Goal: Transaction & Acquisition: Purchase product/service

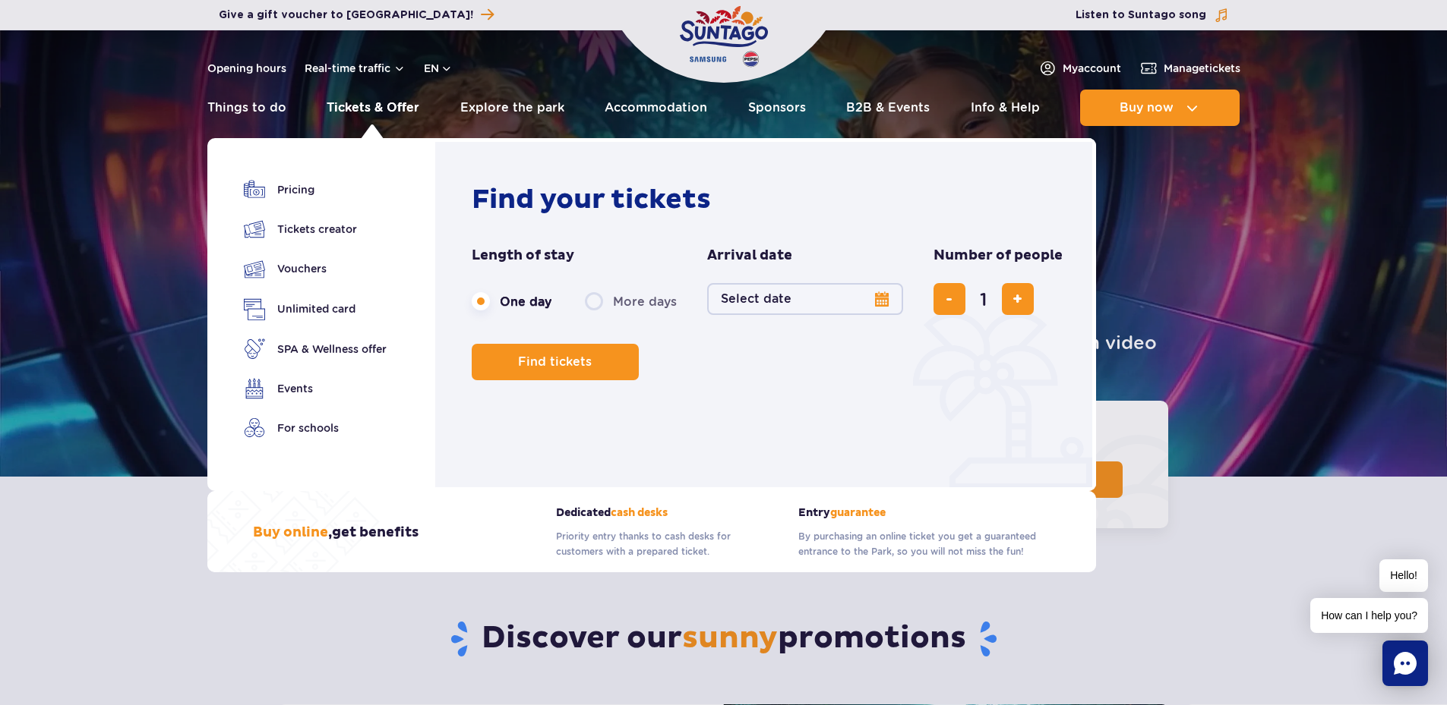
click at [372, 106] on link "Tickets & Offer" at bounding box center [373, 108] width 93 height 36
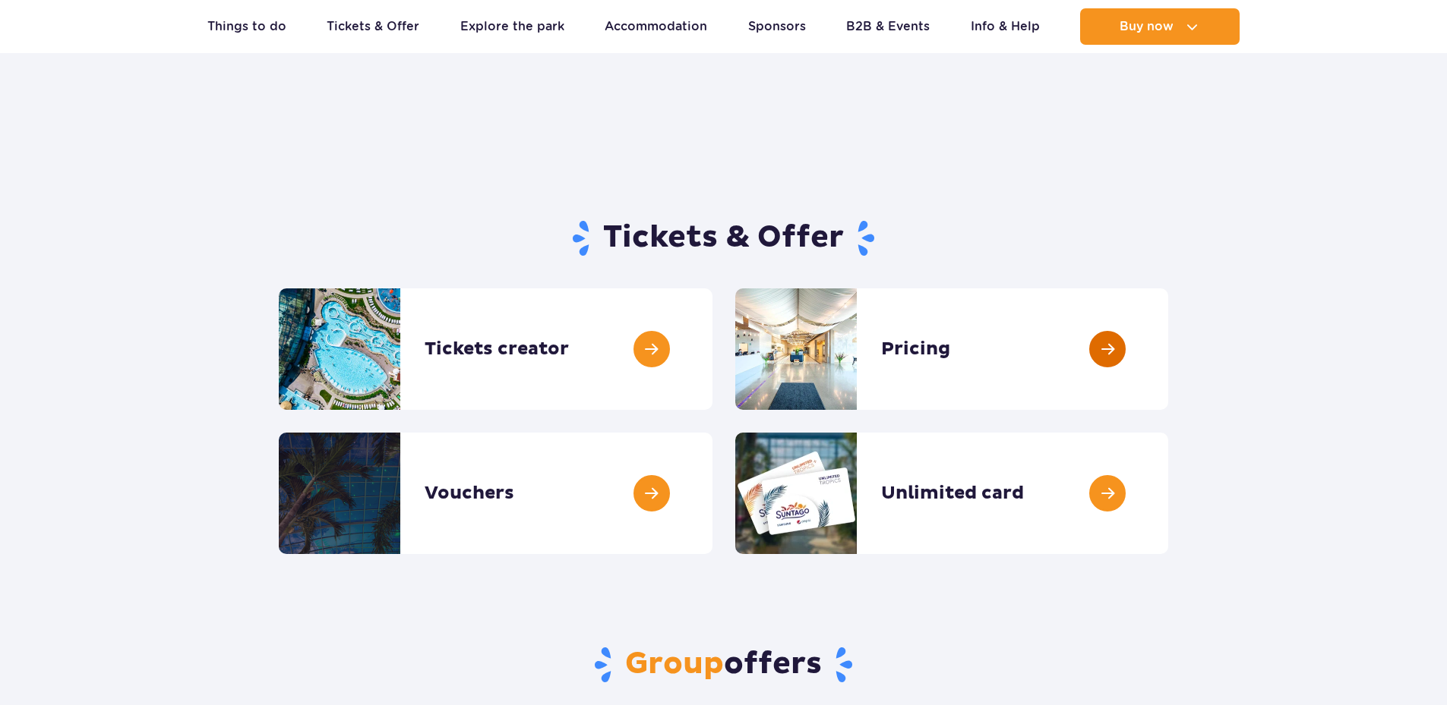
scroll to position [76, 0]
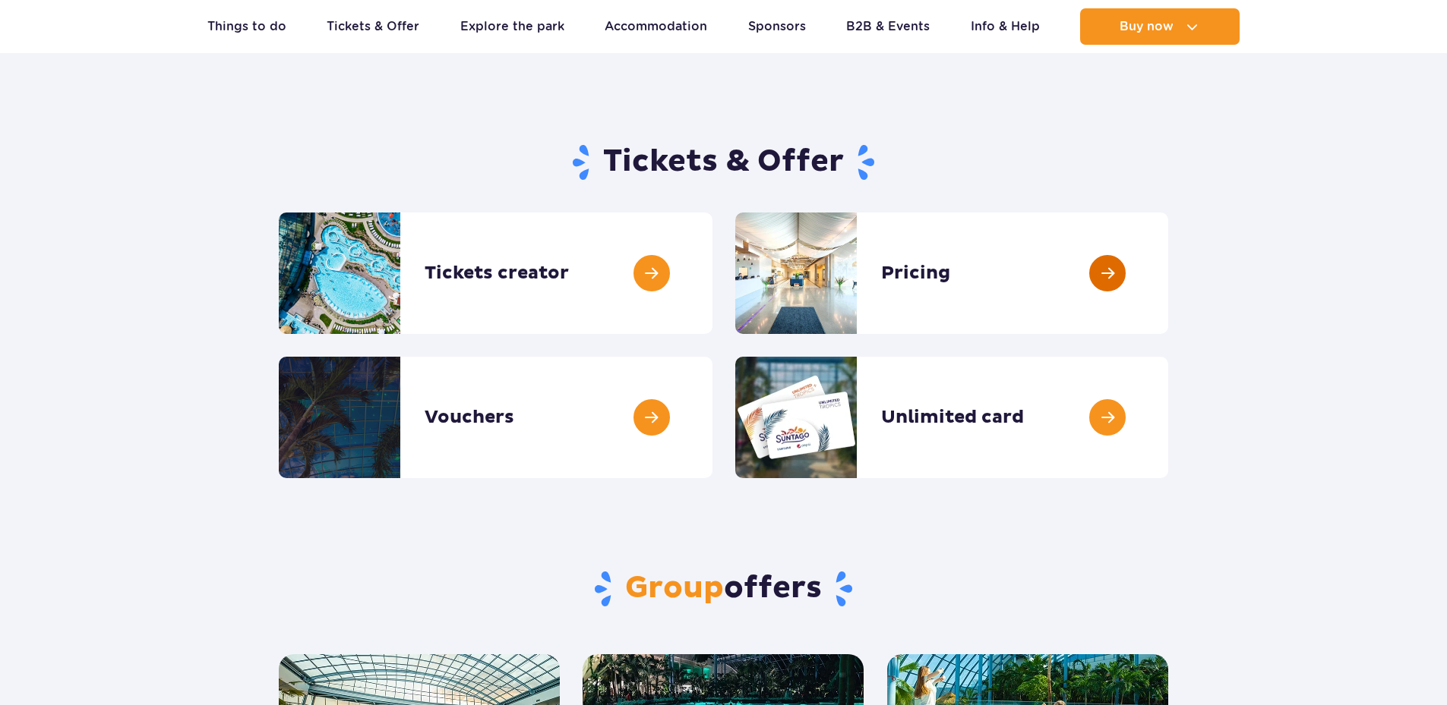
click at [1168, 254] on link at bounding box center [1168, 273] width 0 height 121
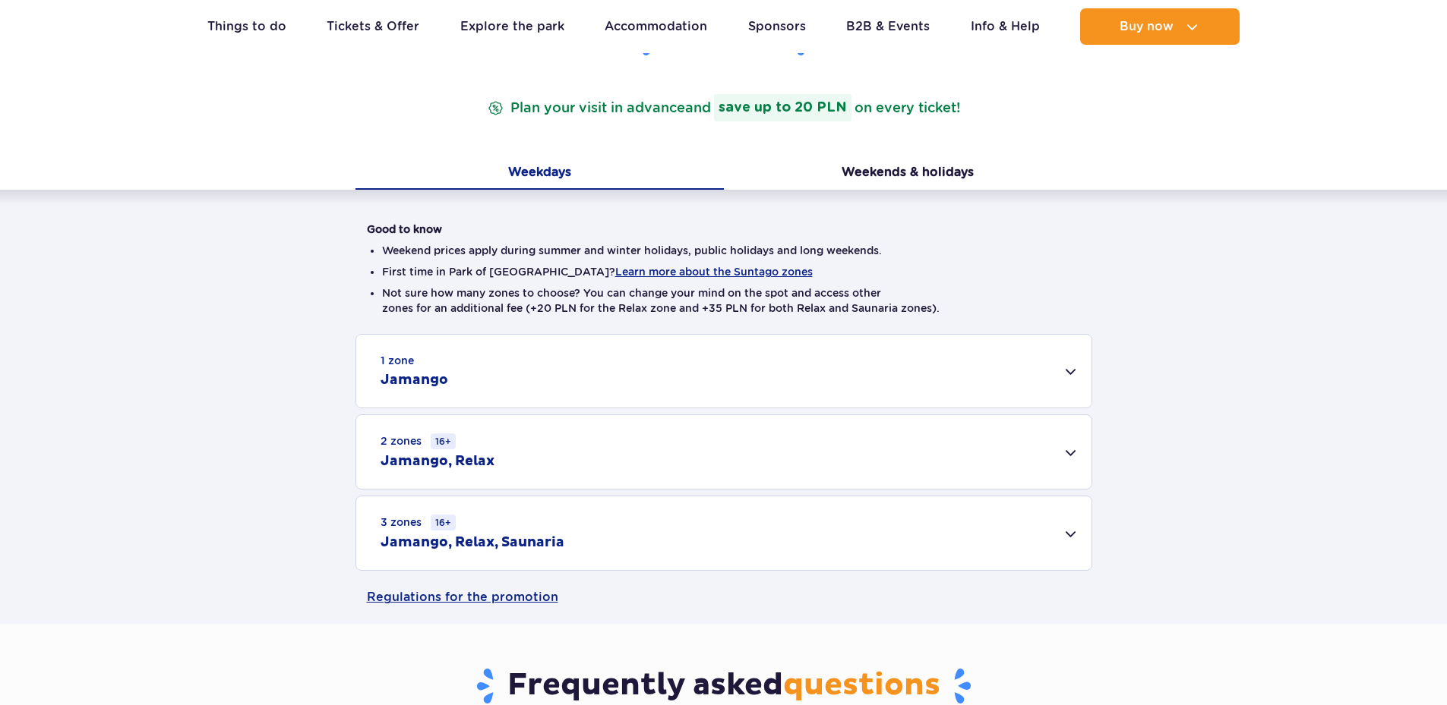
scroll to position [304, 0]
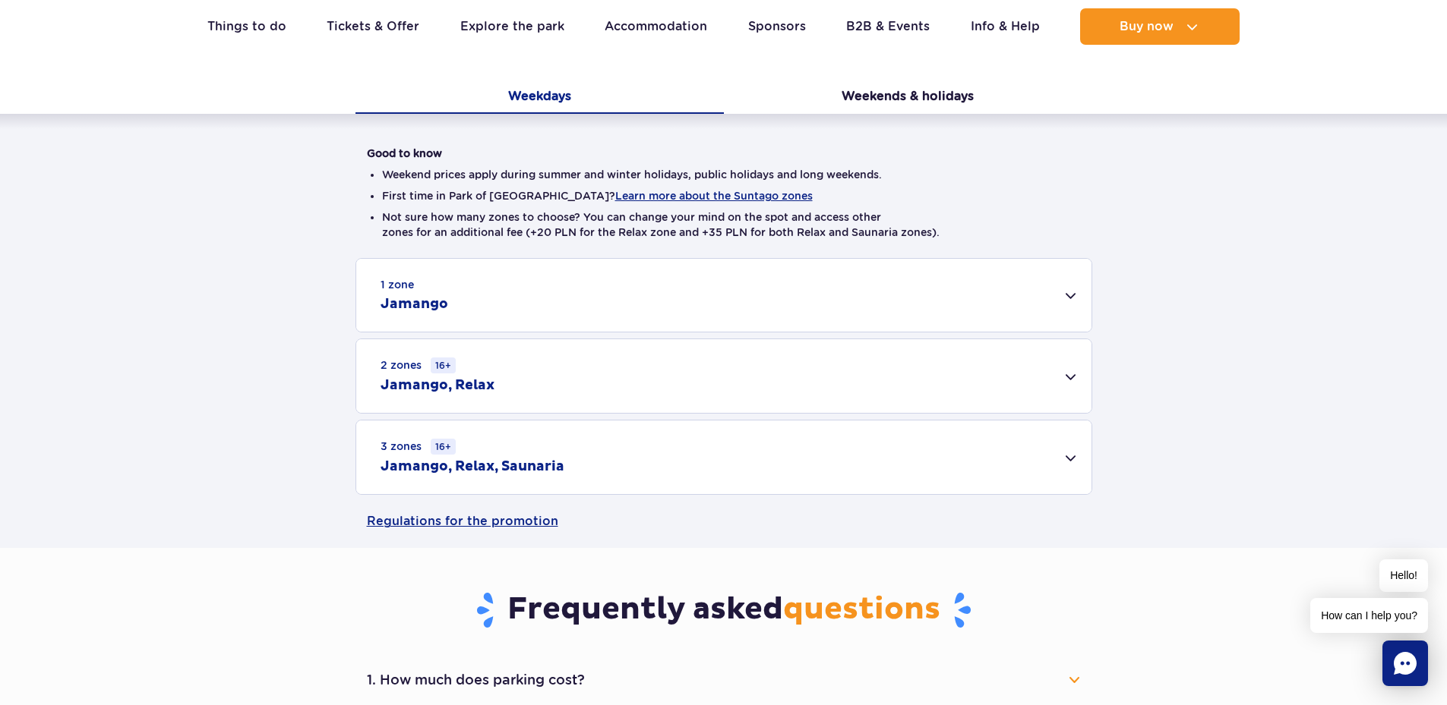
click at [459, 287] on div "1 zone Jamango" at bounding box center [723, 295] width 735 height 73
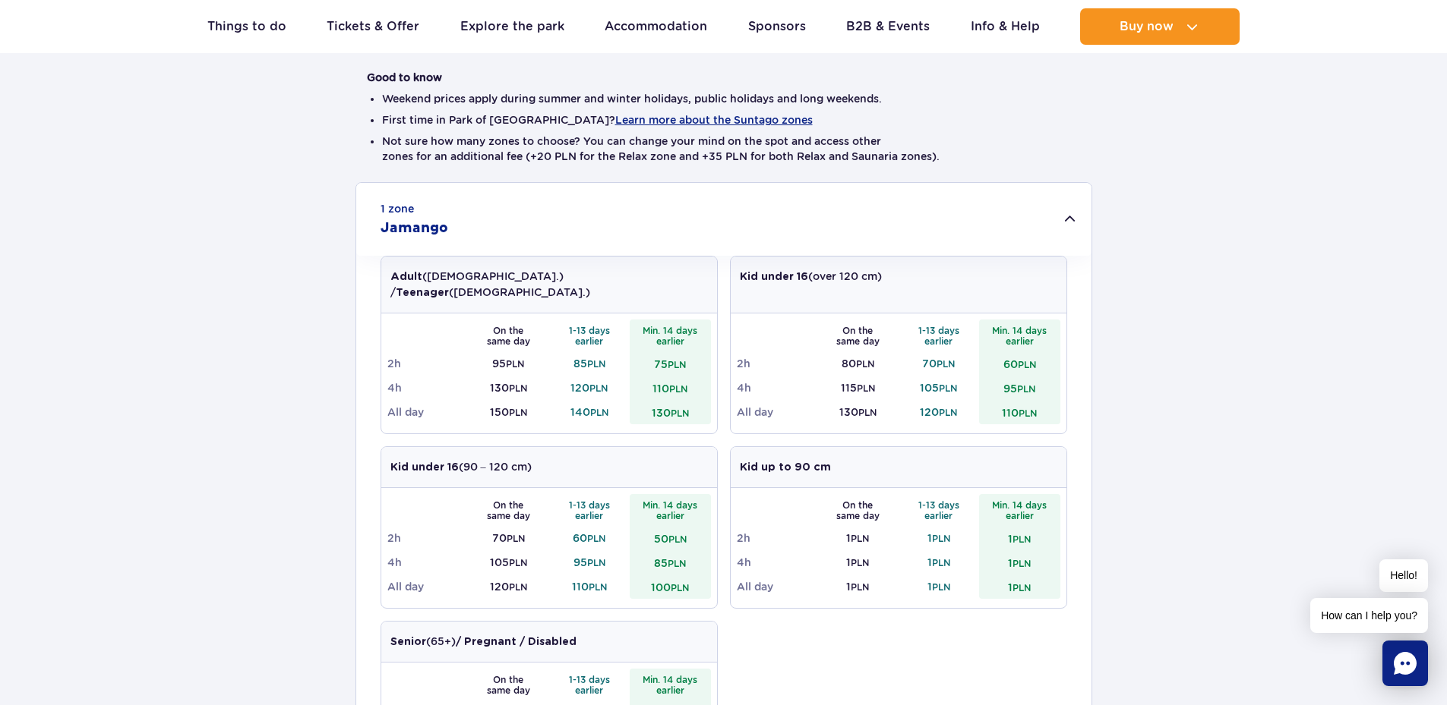
scroll to position [456, 0]
